Goal: Check status: Check status

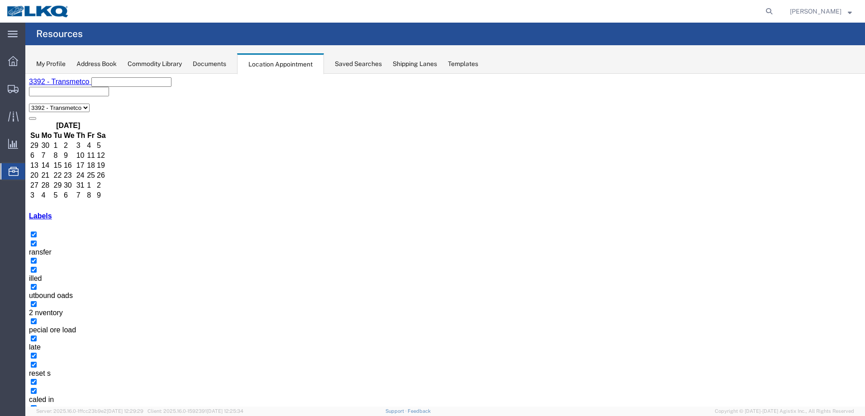
scroll to position [45, 0]
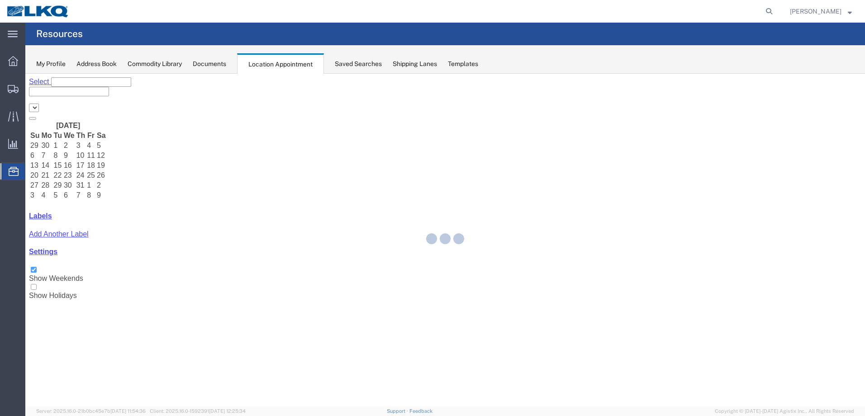
select select "28018"
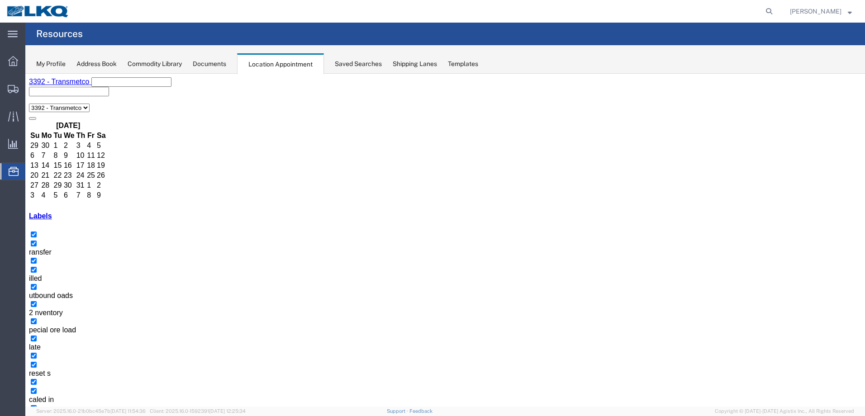
drag, startPoint x: 481, startPoint y: 256, endPoint x: 530, endPoint y: 259, distance: 48.9
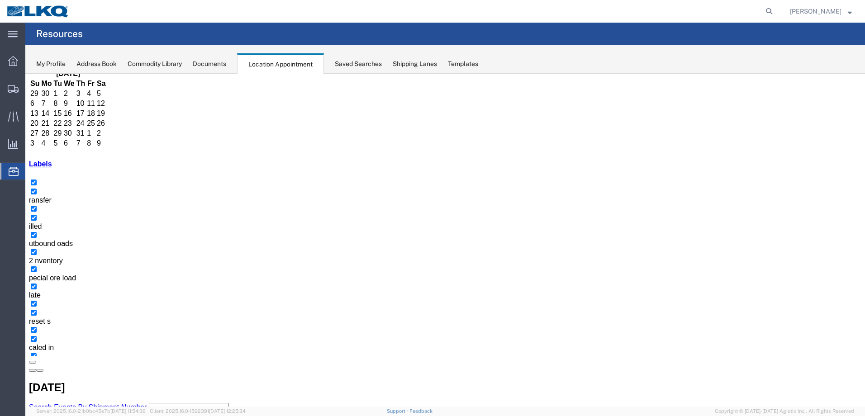
scroll to position [57, 0]
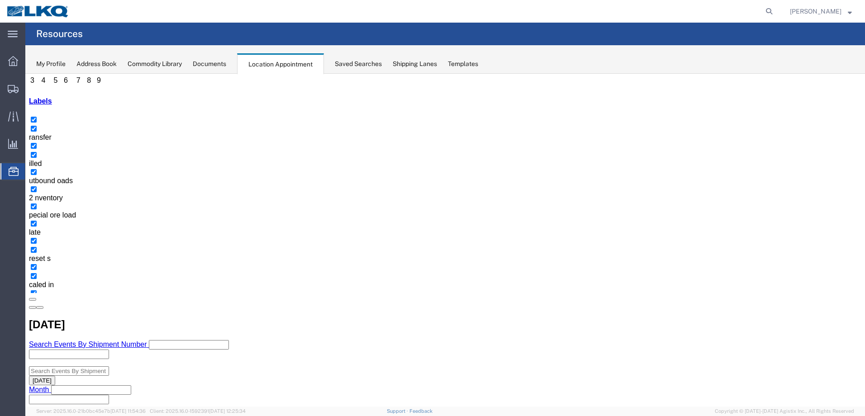
scroll to position [117, 0]
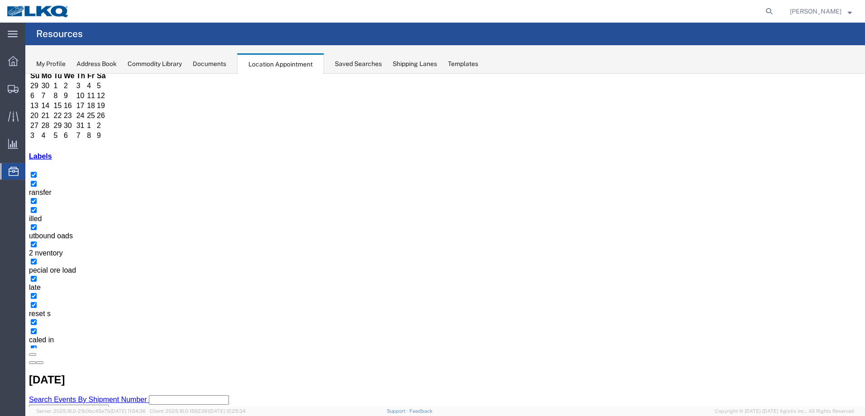
scroll to position [0, 0]
